Goal: Task Accomplishment & Management: Manage account settings

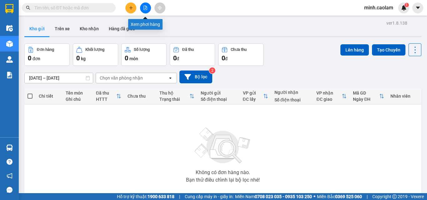
click at [146, 8] on icon "file-add" at bounding box center [145, 8] width 4 height 4
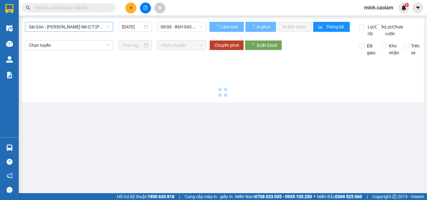
click at [57, 28] on span "Sài Gòn - [PERSON_NAME] Né (CT [PERSON_NAME])" at bounding box center [69, 26] width 81 height 9
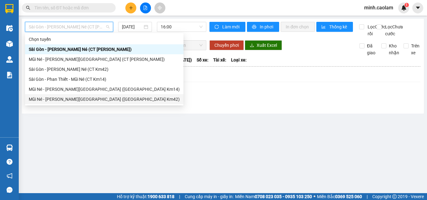
click at [69, 99] on div "Mũi Né - [PERSON_NAME][GEOGRAPHIC_DATA] ([GEOGRAPHIC_DATA] Km42)" at bounding box center [104, 99] width 151 height 7
type input "[DATE]"
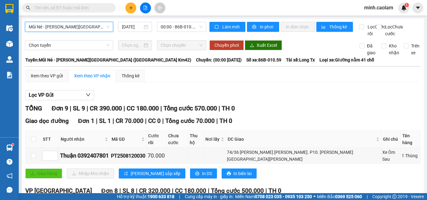
click at [368, 8] on span "minh.caolam" at bounding box center [378, 8] width 39 height 8
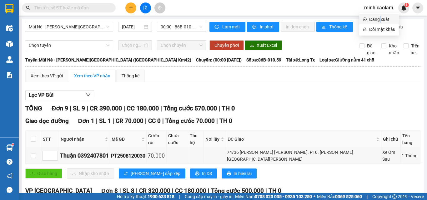
click at [381, 18] on span "Đăng xuất" at bounding box center [382, 19] width 26 height 7
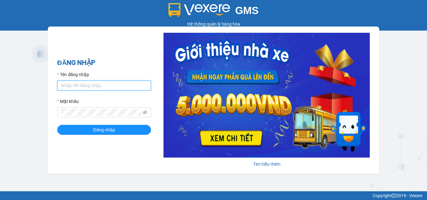
drag, startPoint x: 89, startPoint y: 81, endPoint x: 173, endPoint y: 129, distance: 97.1
click at [88, 81] on input "Tên đăng nhập" at bounding box center [104, 86] width 94 height 10
type input "thanh.caolam"
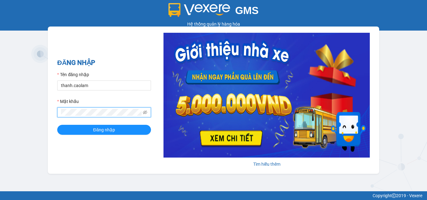
click at [57, 125] on button "Đăng nhập" at bounding box center [104, 130] width 94 height 10
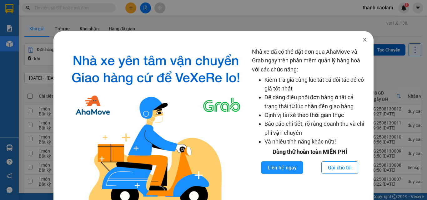
click at [362, 40] on icon "close" at bounding box center [364, 39] width 5 height 5
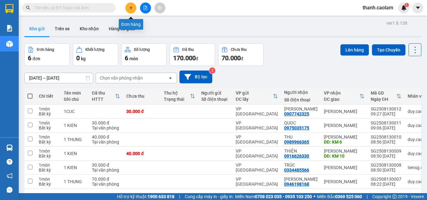
click at [125, 7] on button at bounding box center [130, 8] width 11 height 11
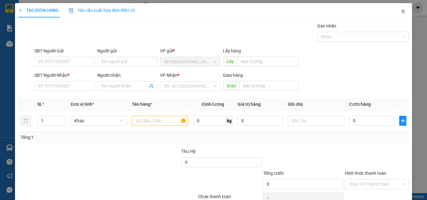
click at [401, 14] on icon "close" at bounding box center [403, 11] width 5 height 5
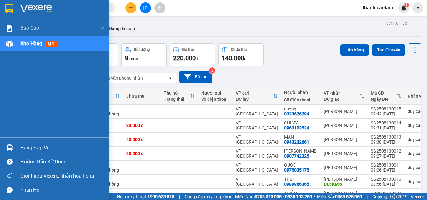
drag, startPoint x: 9, startPoint y: 17, endPoint x: 9, endPoint y: 6, distance: 10.9
click at [9, 14] on div at bounding box center [54, 10] width 109 height 20
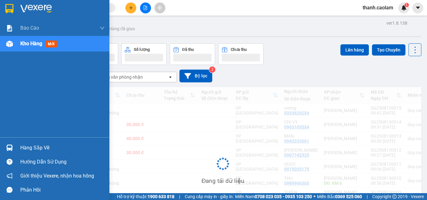
click at [9, 6] on img at bounding box center [9, 8] width 8 height 9
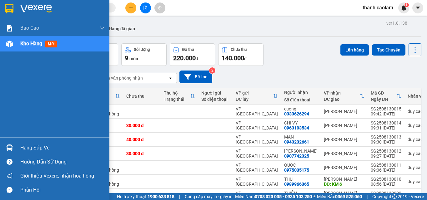
click at [6, 6] on img at bounding box center [9, 8] width 8 height 9
